Goal: Transaction & Acquisition: Obtain resource

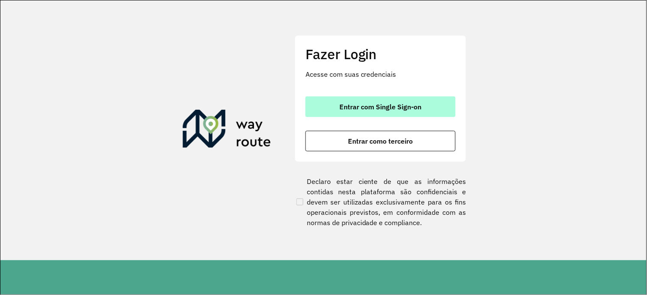
click at [399, 109] on span "Entrar com Single Sign-on" at bounding box center [381, 106] width 82 height 7
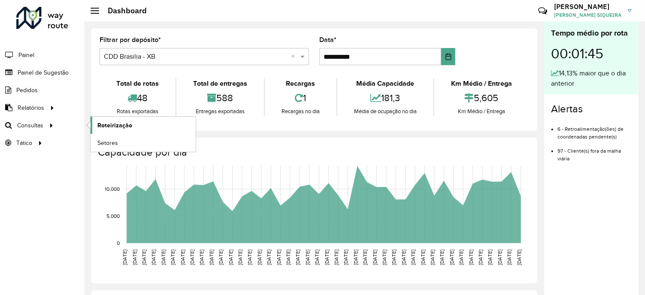
click at [109, 125] on span "Roteirização" at bounding box center [114, 125] width 35 height 9
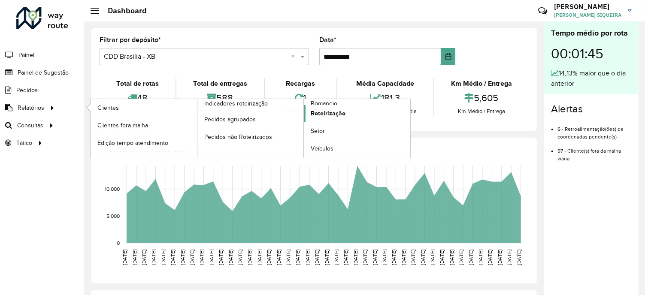
click at [325, 112] on span "Roteirização" at bounding box center [328, 113] width 35 height 9
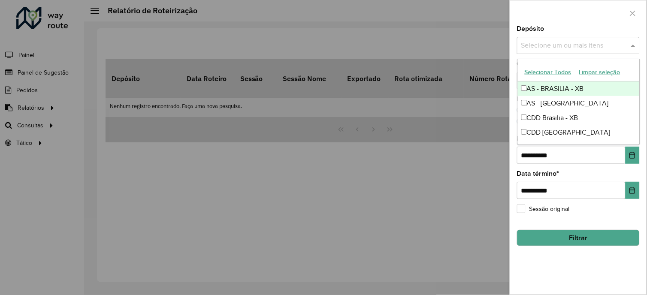
click at [583, 43] on input "text" at bounding box center [574, 46] width 110 height 10
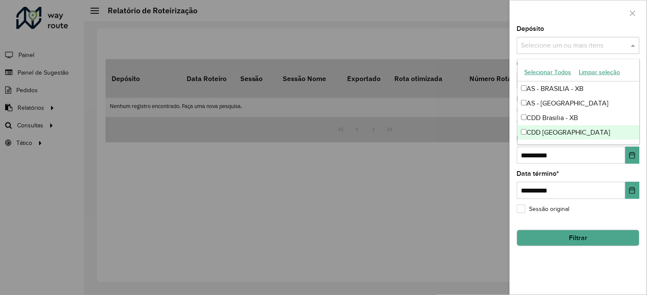
click at [562, 134] on div "CDD [GEOGRAPHIC_DATA]" at bounding box center [579, 132] width 122 height 15
click at [574, 271] on div "**********" at bounding box center [578, 160] width 136 height 269
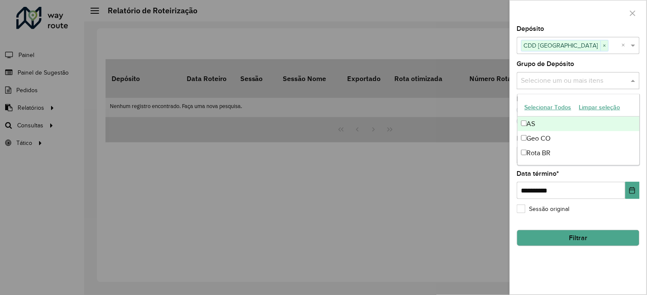
click at [595, 84] on input "text" at bounding box center [574, 81] width 110 height 10
click at [596, 80] on input "text" at bounding box center [574, 81] width 110 height 10
click at [598, 74] on div "Selecione um ou mais itens" at bounding box center [578, 80] width 123 height 17
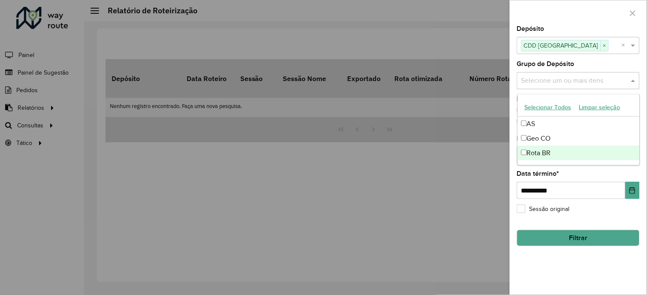
click at [585, 265] on div "**********" at bounding box center [578, 160] width 136 height 269
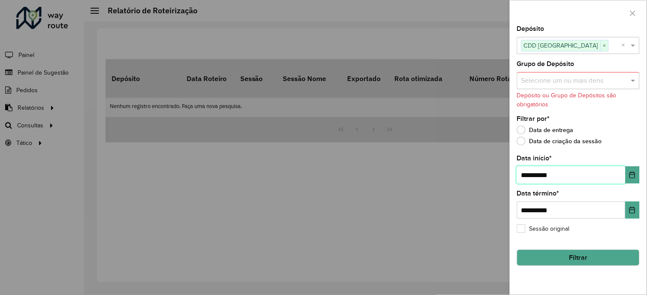
click at [538, 174] on input "**********" at bounding box center [571, 174] width 109 height 17
click at [636, 177] on button "Choose Date" at bounding box center [633, 174] width 14 height 17
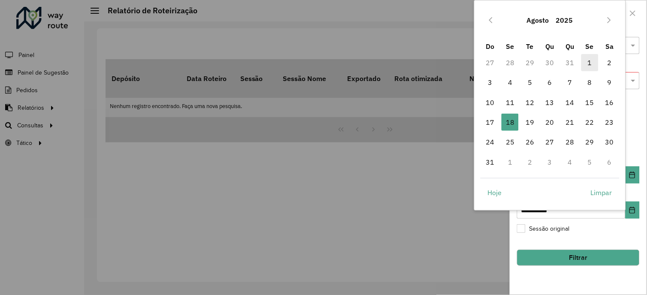
click at [593, 61] on span "1" at bounding box center [589, 62] width 17 height 17
type input "**********"
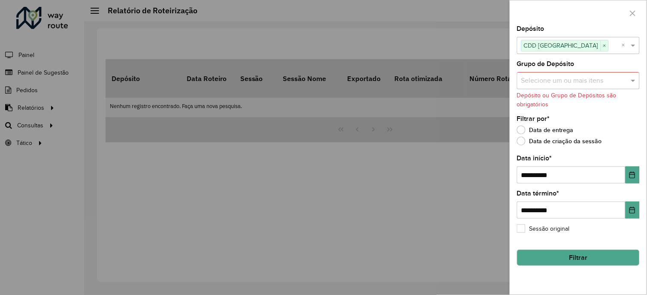
click at [593, 71] on div "Grupo de Depósito Selecione um ou mais itens Depósito ou Grupo de Depósitos são…" at bounding box center [578, 85] width 123 height 48
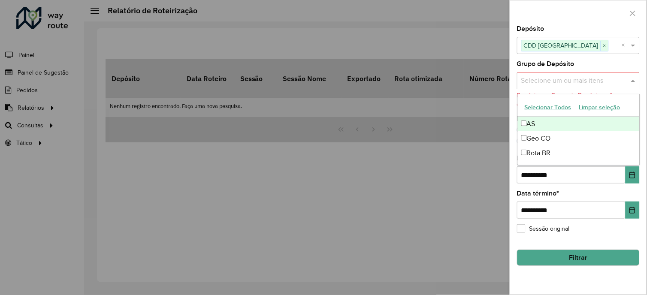
click at [590, 82] on input "text" at bounding box center [574, 81] width 110 height 10
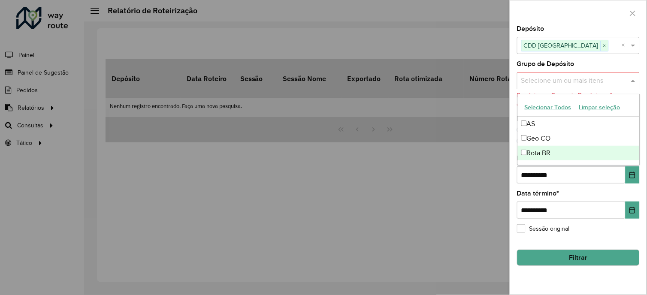
click at [520, 151] on div "Rota BR" at bounding box center [579, 153] width 122 height 15
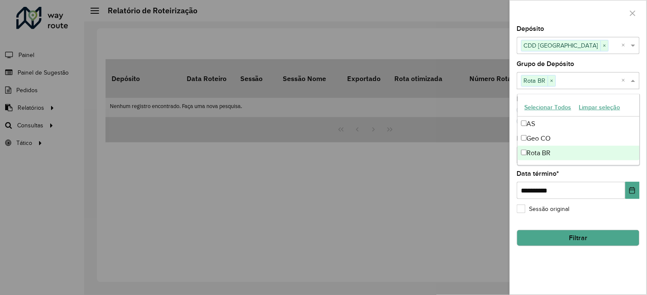
click at [584, 242] on button "Filtrar" at bounding box center [578, 238] width 123 height 16
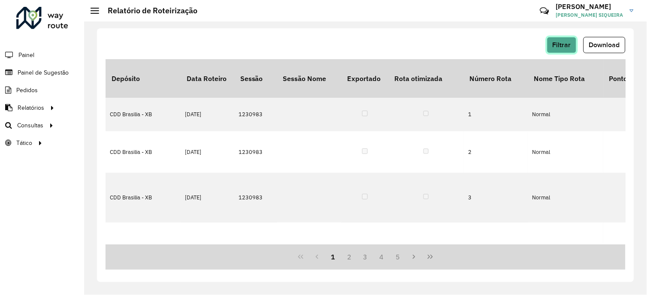
click at [560, 45] on span "Filtrar" at bounding box center [562, 44] width 18 height 7
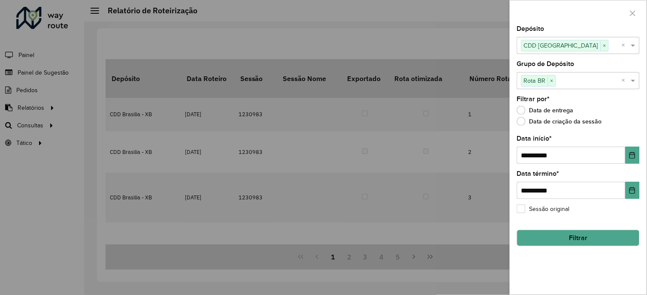
click at [22, 111] on div at bounding box center [323, 147] width 647 height 295
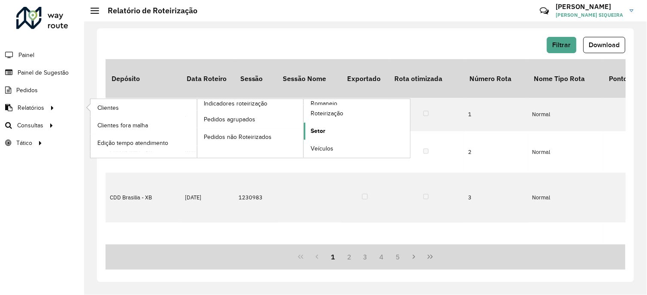
click at [315, 129] on span "Setor" at bounding box center [318, 131] width 15 height 9
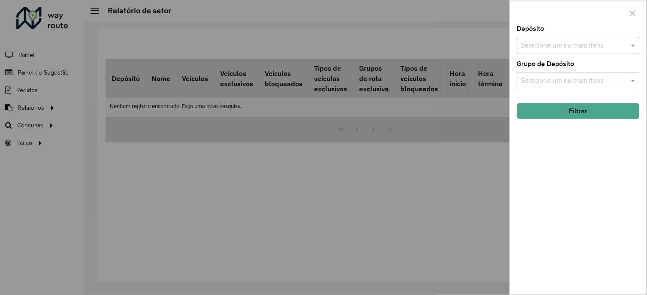
click at [598, 48] on input "text" at bounding box center [574, 46] width 110 height 10
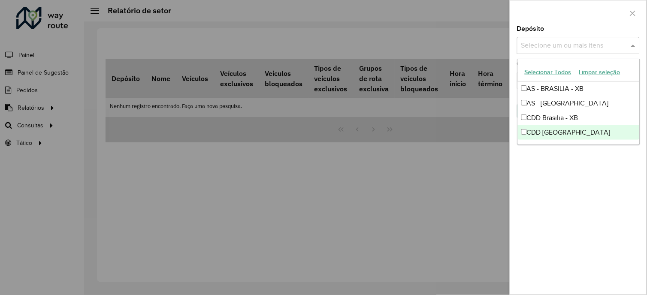
click at [564, 130] on div "CDD Rondonópolis" at bounding box center [579, 132] width 122 height 15
click at [586, 169] on div "Depósito Selecione um ou mais itens CDD Rondonópolis × × Grupo de Depósito Sele…" at bounding box center [578, 160] width 136 height 269
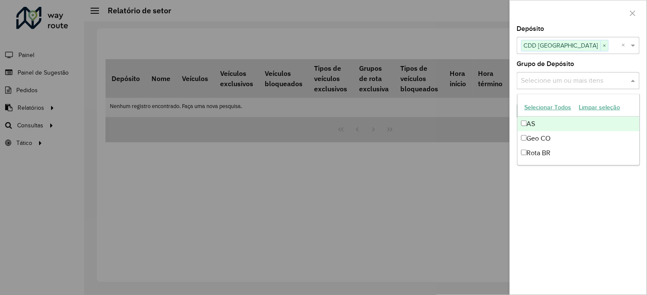
click at [573, 77] on input "text" at bounding box center [574, 81] width 110 height 10
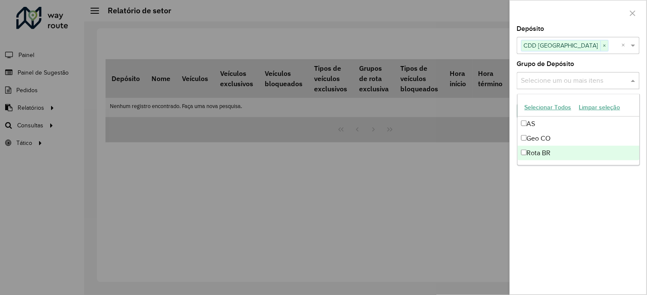
click at [559, 182] on div "Depósito Selecione um ou mais itens CDD Rondonópolis × × Grupo de Depósito Sele…" at bounding box center [578, 160] width 136 height 269
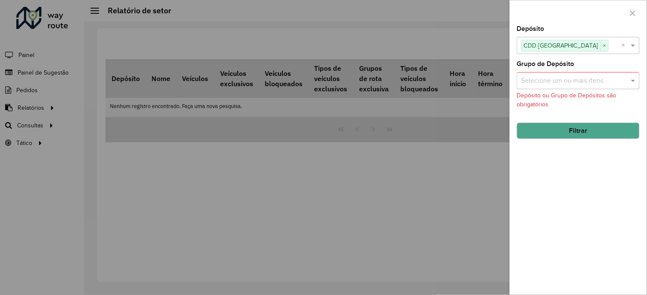
click at [568, 130] on button "Filtrar" at bounding box center [578, 131] width 123 height 16
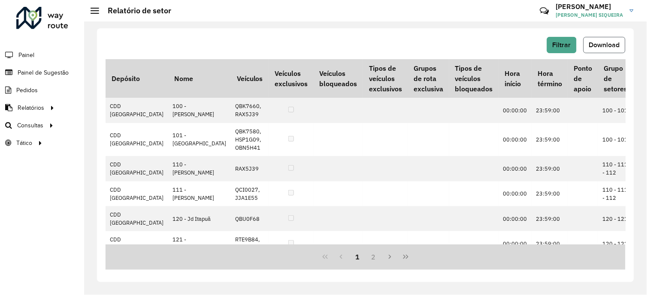
click at [608, 42] on span "Download" at bounding box center [604, 44] width 31 height 7
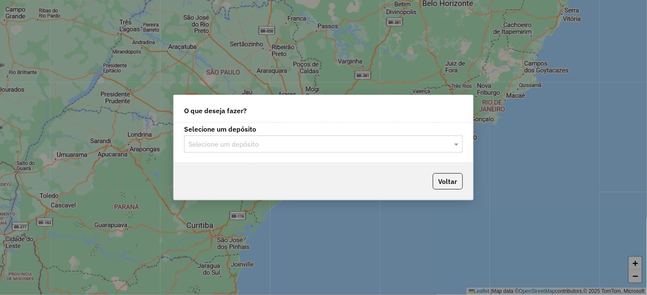
click at [250, 147] on input "text" at bounding box center [314, 144] width 253 height 10
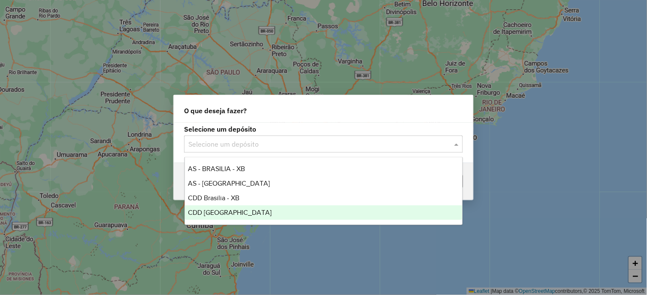
click at [233, 212] on span "CDD Rondonópolis" at bounding box center [230, 212] width 84 height 7
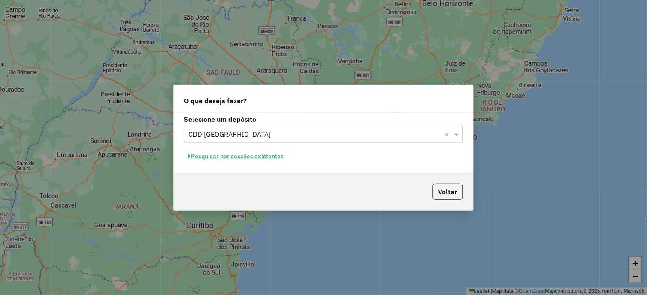
click at [227, 156] on button "Pesquisar por sessões existentes" at bounding box center [235, 156] width 103 height 13
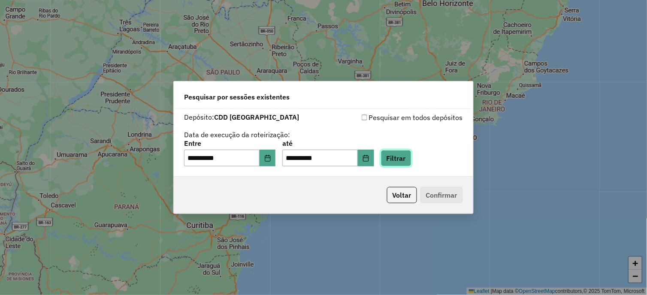
click at [408, 160] on button "Filtrar" at bounding box center [396, 158] width 30 height 16
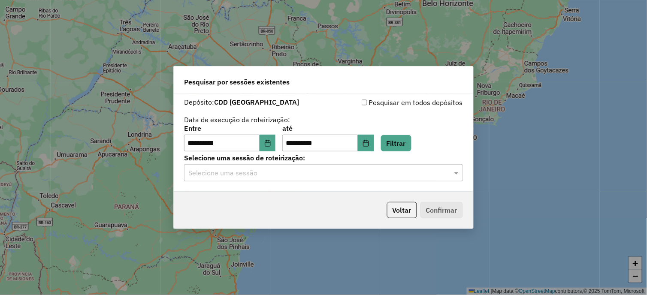
click at [216, 172] on input "text" at bounding box center [314, 173] width 253 height 10
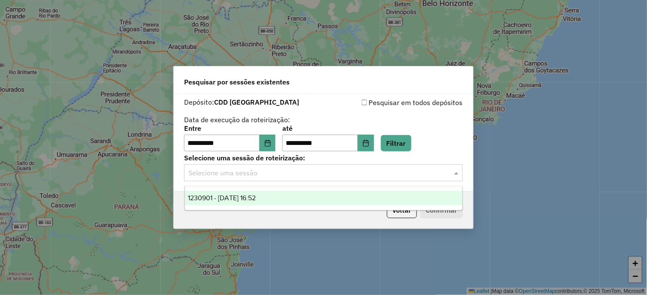
click at [225, 194] on span "1230901 - 18/08/2025 16:52" at bounding box center [222, 197] width 68 height 7
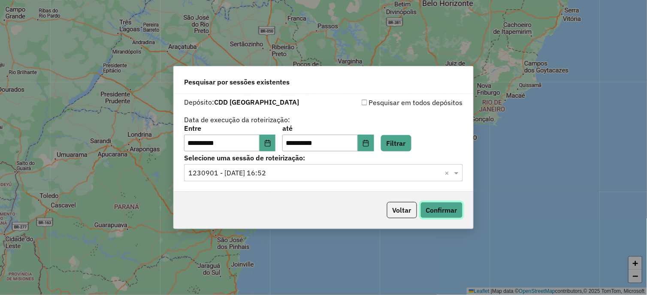
click at [432, 207] on button "Confirmar" at bounding box center [441, 210] width 42 height 16
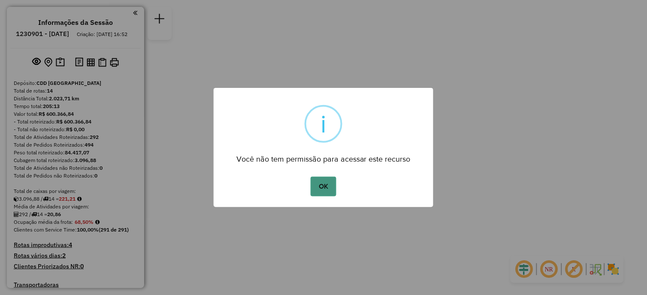
click at [325, 187] on button "OK" at bounding box center [323, 187] width 25 height 20
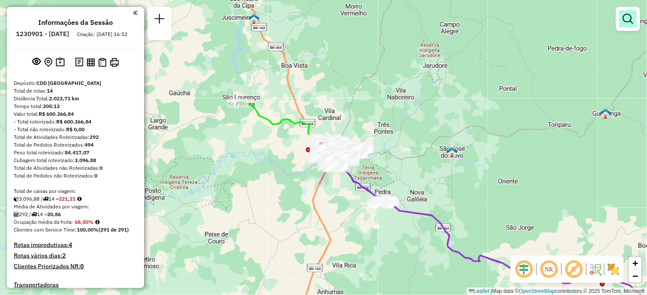
click at [631, 21] on em at bounding box center [628, 19] width 10 height 10
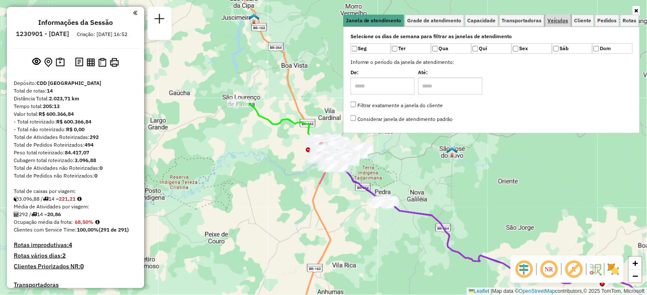
click at [562, 18] on span "Veículos" at bounding box center [558, 20] width 21 height 5
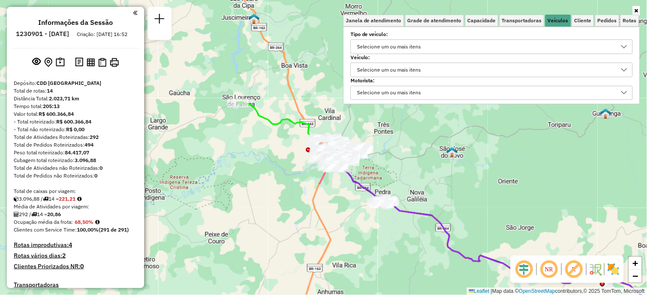
click at [385, 70] on div "Selecione um ou mais itens" at bounding box center [389, 70] width 70 height 14
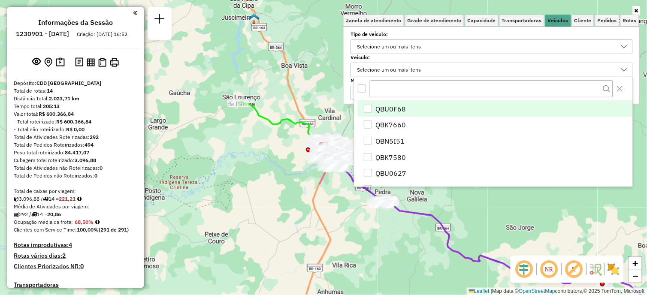
scroll to position [5, 29]
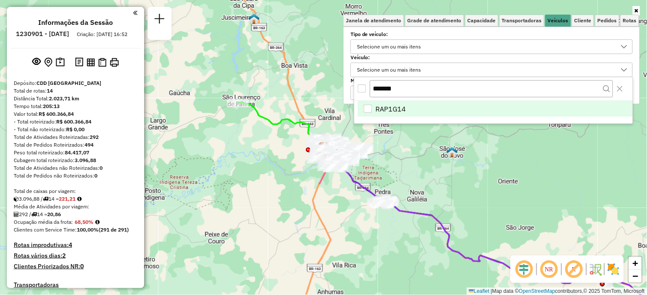
type input "*******"
click at [447, 109] on li "RAP1G14" at bounding box center [495, 109] width 275 height 16
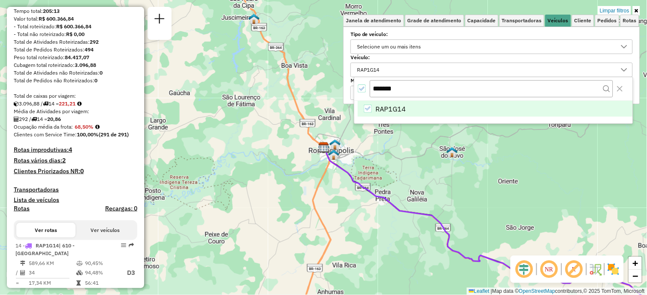
scroll to position [118, 0]
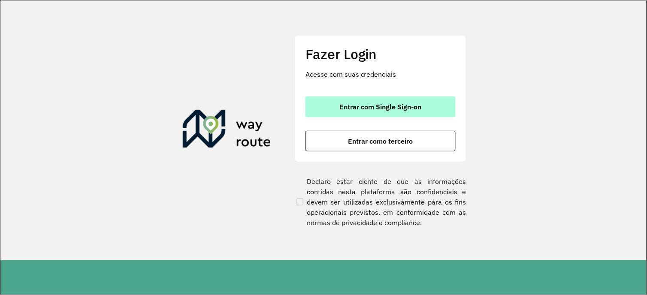
click at [402, 112] on button "Entrar com Single Sign-on" at bounding box center [380, 107] width 150 height 21
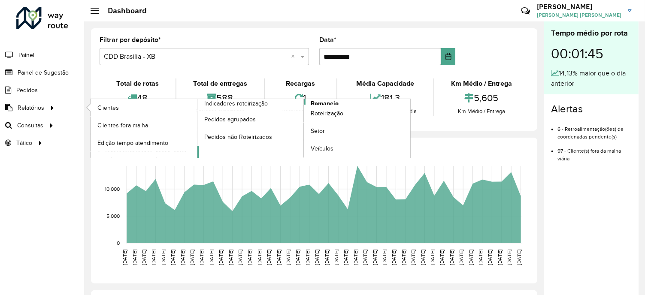
click at [328, 103] on span "Romaneio" at bounding box center [325, 103] width 28 height 9
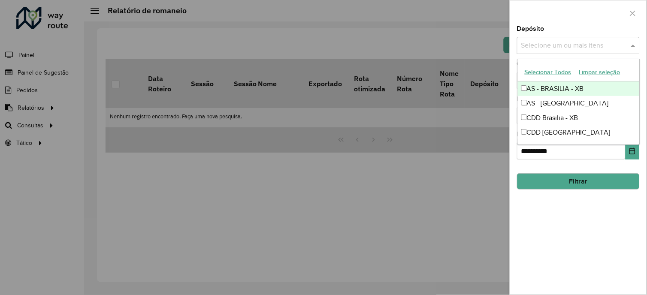
click at [573, 47] on input "text" at bounding box center [574, 46] width 110 height 10
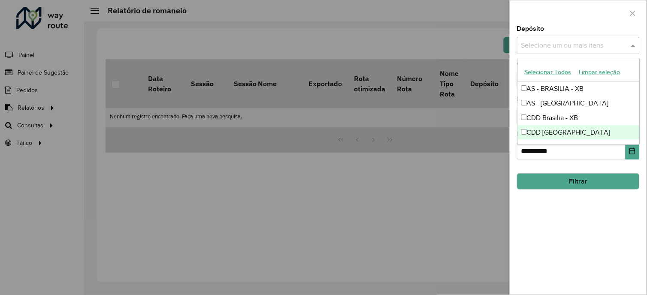
click at [560, 133] on div "CDD [GEOGRAPHIC_DATA]" at bounding box center [579, 132] width 122 height 15
click at [571, 211] on div "**********" at bounding box center [578, 160] width 136 height 269
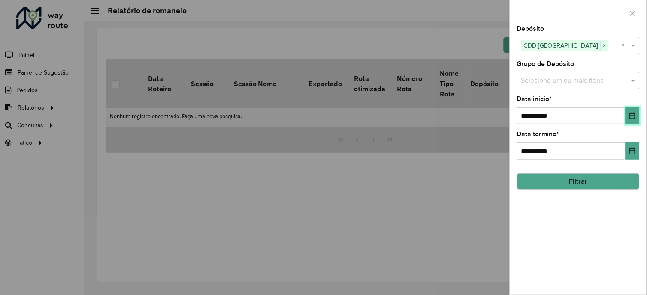
click at [635, 116] on icon "Choose Date" at bounding box center [632, 115] width 7 height 7
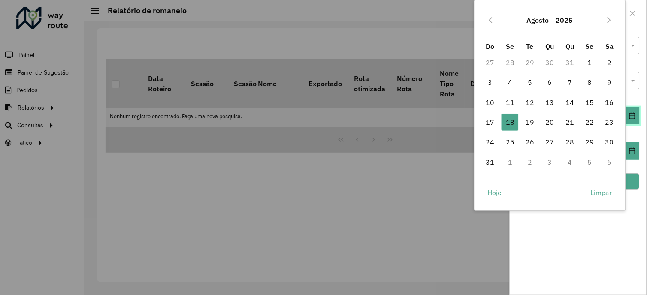
click at [635, 116] on icon "Choose Date" at bounding box center [632, 115] width 7 height 7
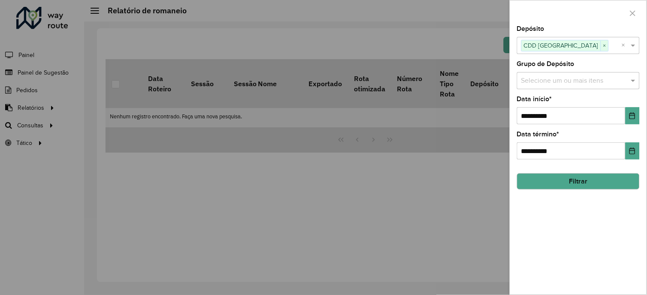
click at [598, 187] on button "Filtrar" at bounding box center [578, 181] width 123 height 16
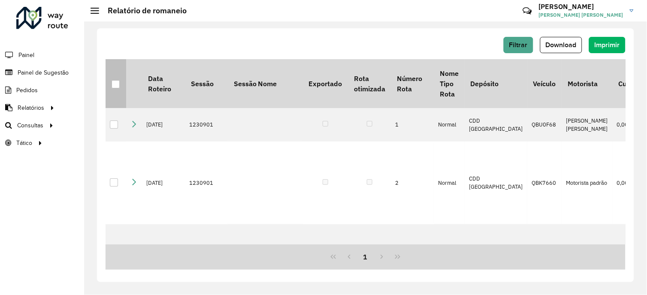
click at [115, 84] on div at bounding box center [116, 84] width 8 height 8
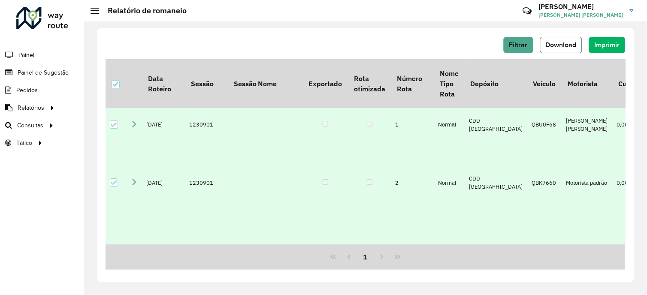
click at [571, 43] on span "Download" at bounding box center [561, 44] width 31 height 7
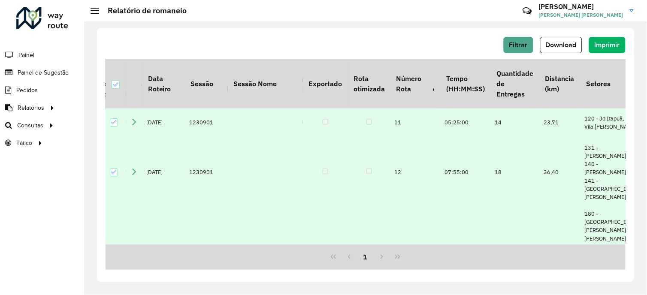
scroll to position [619, 821]
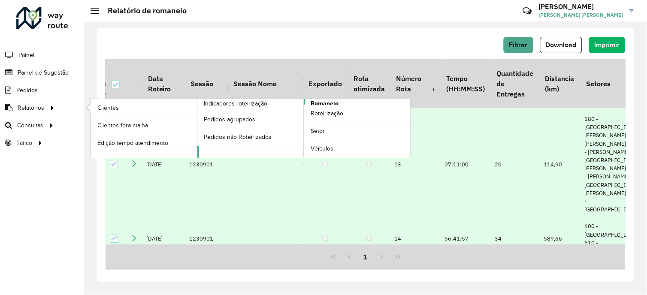
click at [325, 100] on span "Romaneio" at bounding box center [325, 103] width 28 height 9
click at [328, 103] on span "Romaneio" at bounding box center [325, 103] width 28 height 9
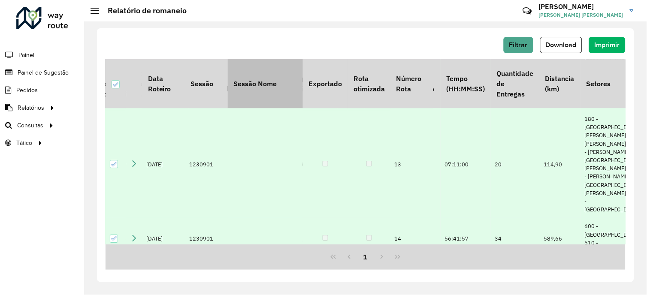
click at [282, 64] on th "Sessão Nome" at bounding box center [265, 83] width 75 height 49
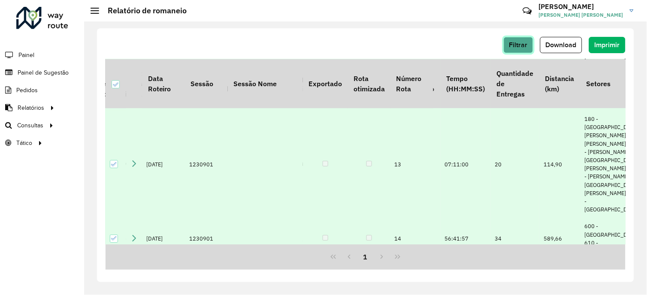
click at [517, 48] on span "Filtrar" at bounding box center [518, 44] width 18 height 7
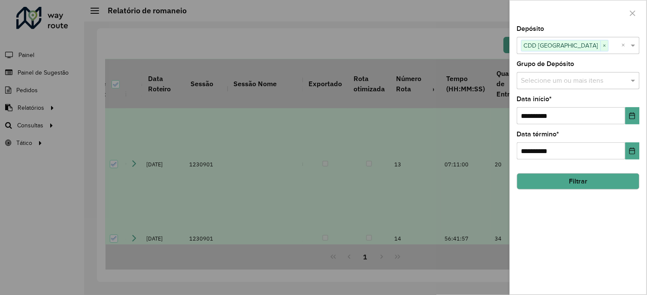
click at [582, 180] on button "Filtrar" at bounding box center [578, 181] width 123 height 16
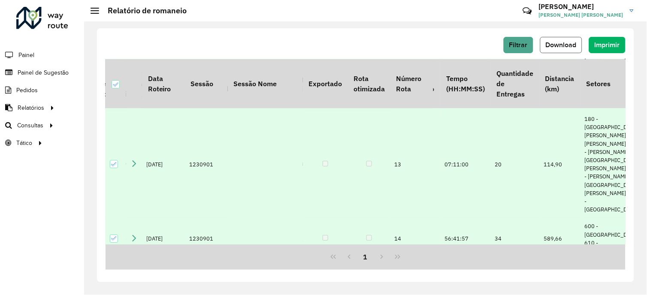
click at [568, 45] on span "Download" at bounding box center [561, 44] width 31 height 7
